Goal: Task Accomplishment & Management: Manage account settings

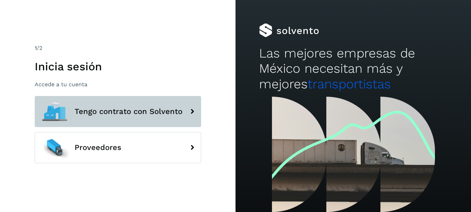
click at [155, 110] on span "Tengo contrato con Solvento" at bounding box center [129, 112] width 108 height 8
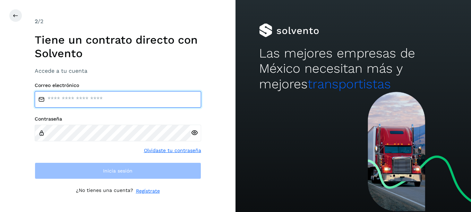
type input "**********"
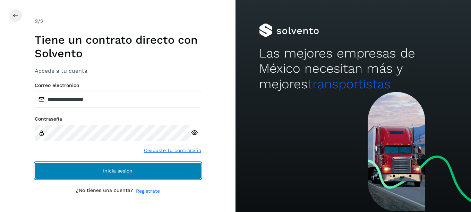
click at [160, 170] on button "Inicia sesión" at bounding box center [118, 171] width 167 height 17
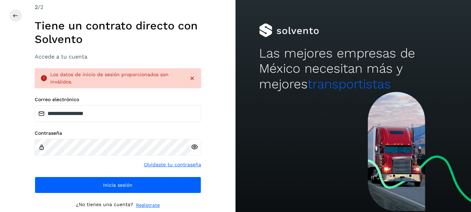
click at [195, 147] on icon at bounding box center [194, 147] width 7 height 7
click at [35, 168] on div "Contraseña Olvidaste tu contraseña" at bounding box center [118, 150] width 167 height 38
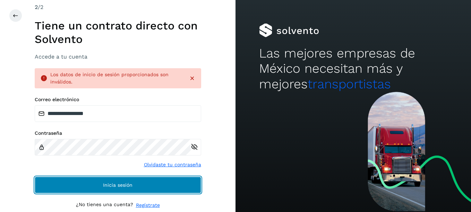
click at [102, 181] on button "Inicia sesión" at bounding box center [118, 185] width 167 height 17
click at [109, 185] on span "Inicia sesión" at bounding box center [118, 185] width 30 height 5
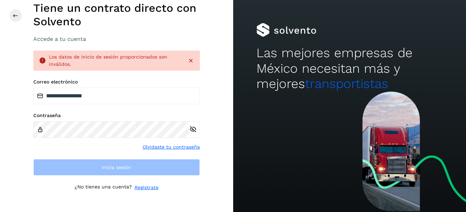
click at [178, 147] on link "Olvidaste tu contraseña" at bounding box center [171, 147] width 57 height 7
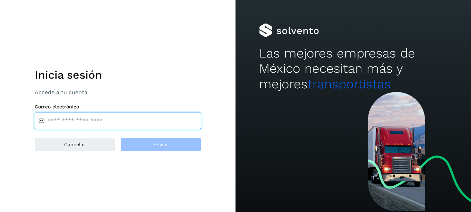
click at [109, 122] on input "email" at bounding box center [118, 121] width 167 height 17
type input "**********"
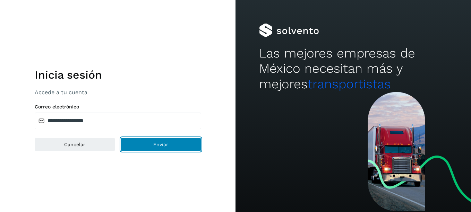
click at [150, 146] on button "Enviar" at bounding box center [161, 145] width 81 height 14
